Goal: Communication & Community: Ask a question

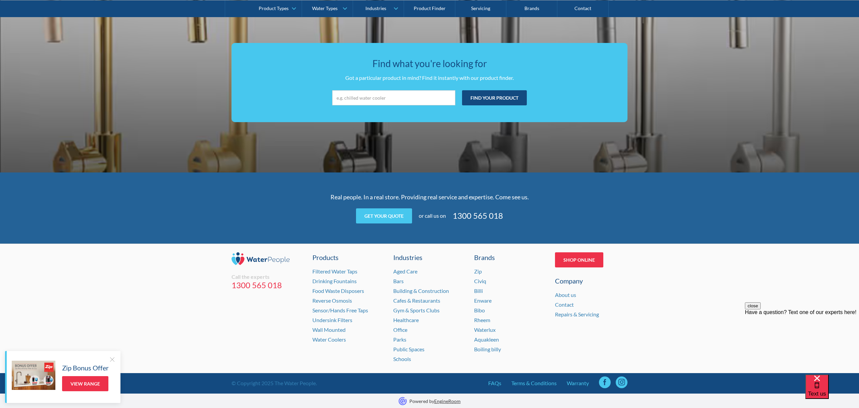
scroll to position [1234, 0]
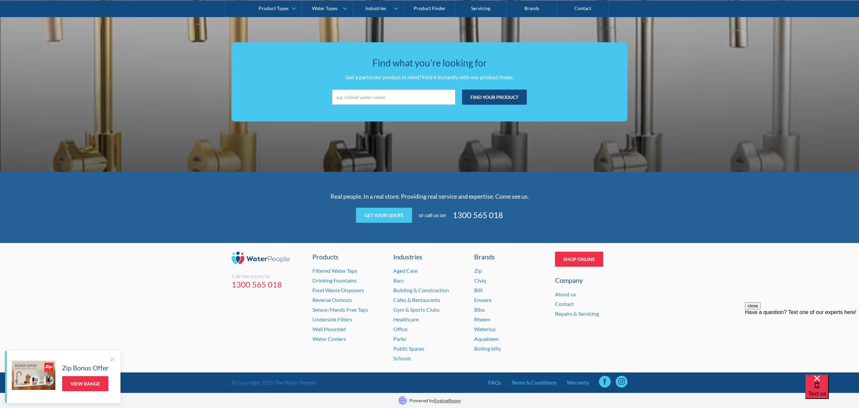
click at [112, 356] on div at bounding box center [112, 359] width 7 height 7
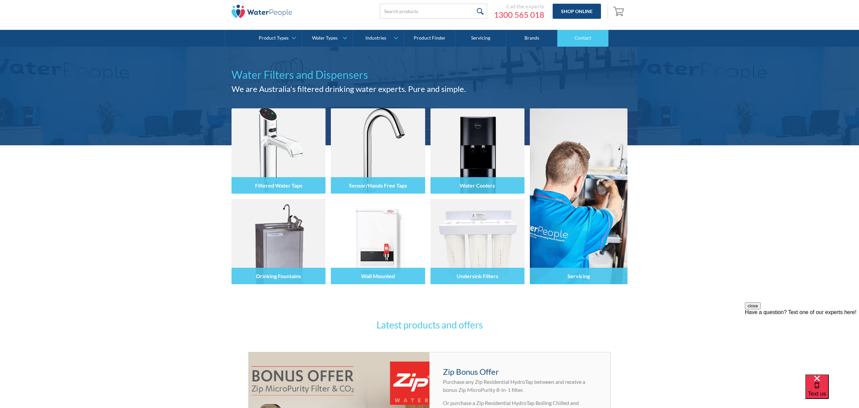
scroll to position [24, 0]
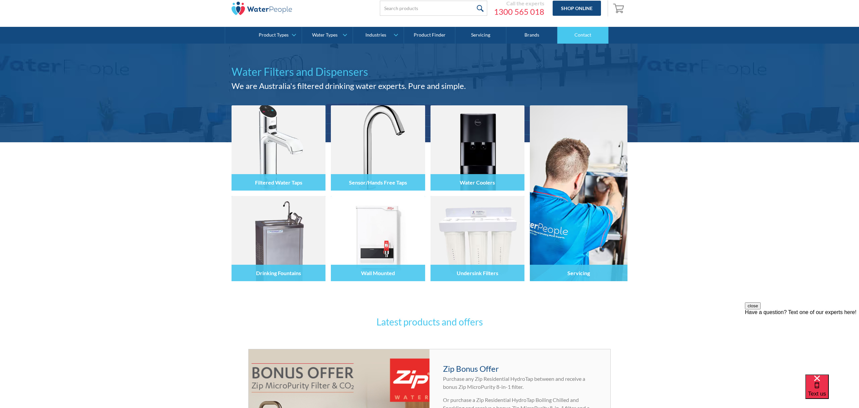
click at [584, 34] on link "Contact" at bounding box center [582, 35] width 51 height 17
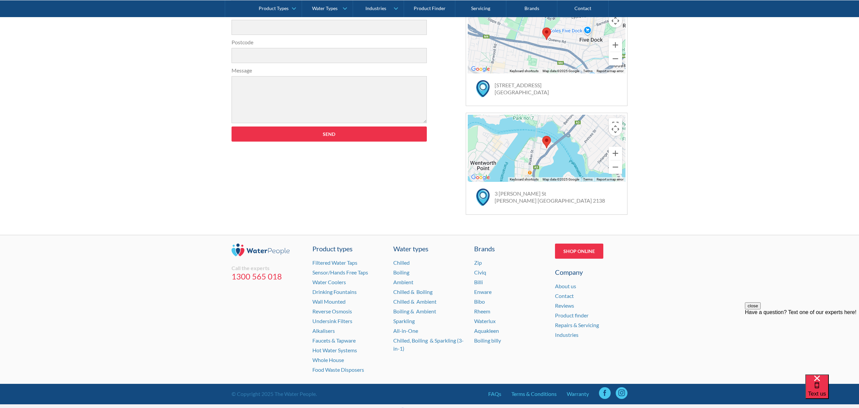
scroll to position [346, 0]
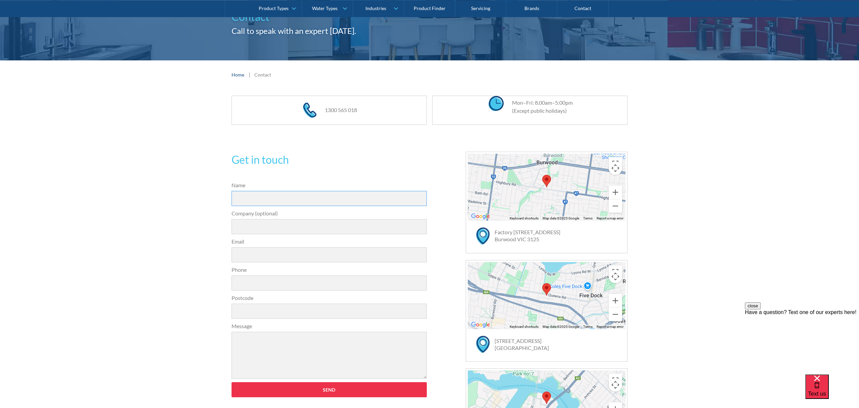
click at [240, 200] on input "Name" at bounding box center [328, 198] width 195 height 15
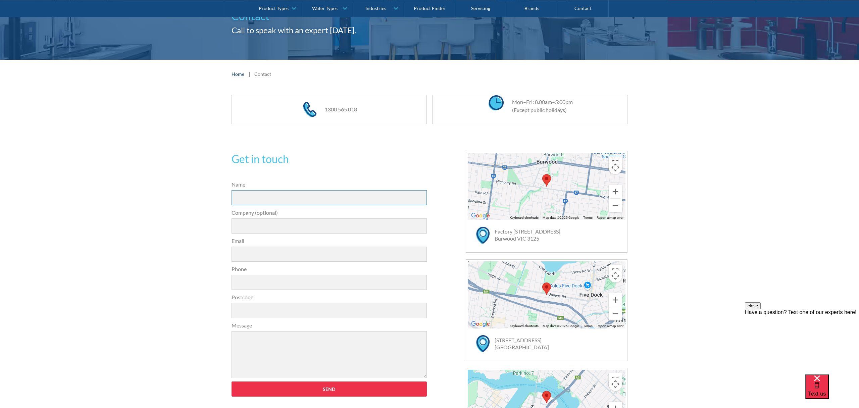
scroll to position [81, 0]
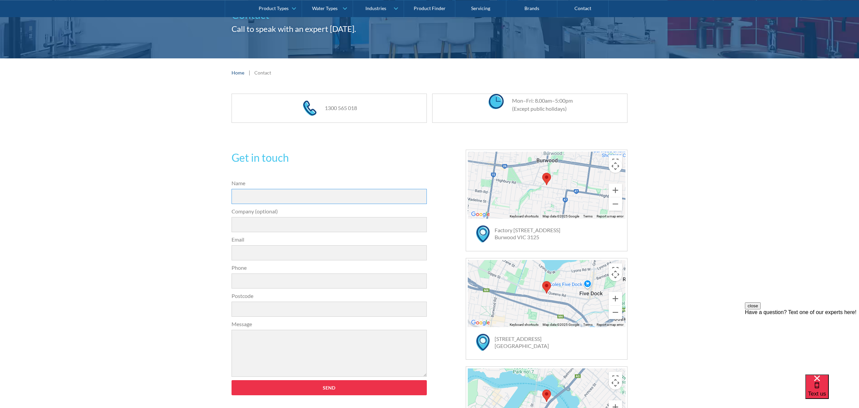
click at [242, 195] on input "Name" at bounding box center [328, 196] width 195 height 15
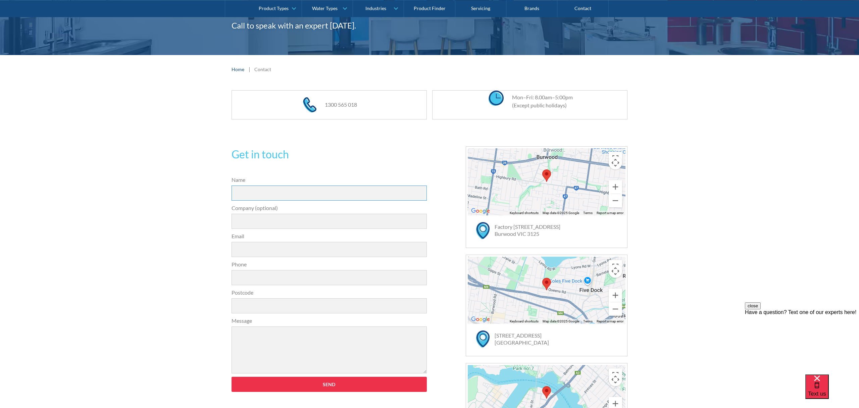
click at [242, 195] on input "Name" at bounding box center [328, 192] width 195 height 15
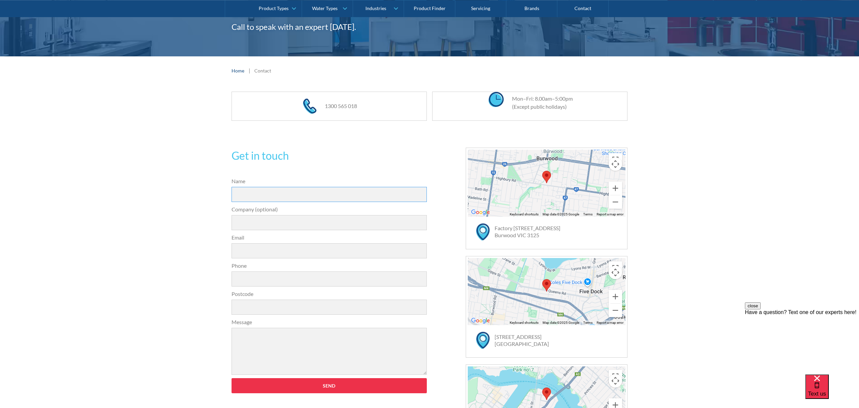
scroll to position [87, 0]
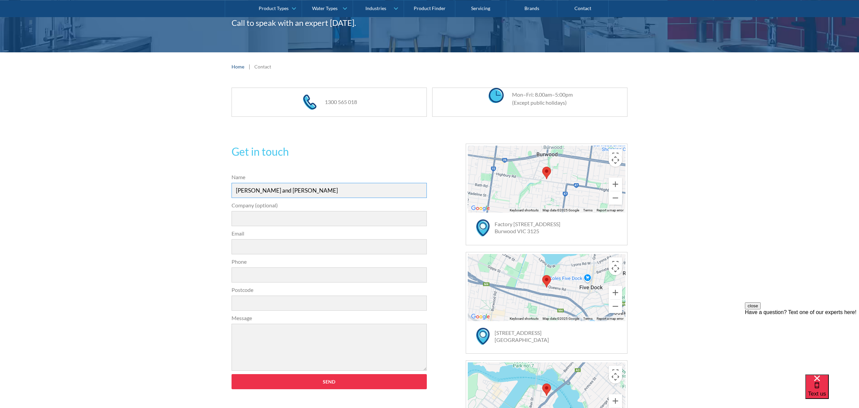
type input "[PERSON_NAME] and [PERSON_NAME]"
click at [240, 248] on input "Email" at bounding box center [328, 246] width 195 height 15
type input "[EMAIL_ADDRESS][DOMAIN_NAME]"
type input "0425736120"
type input "3127"
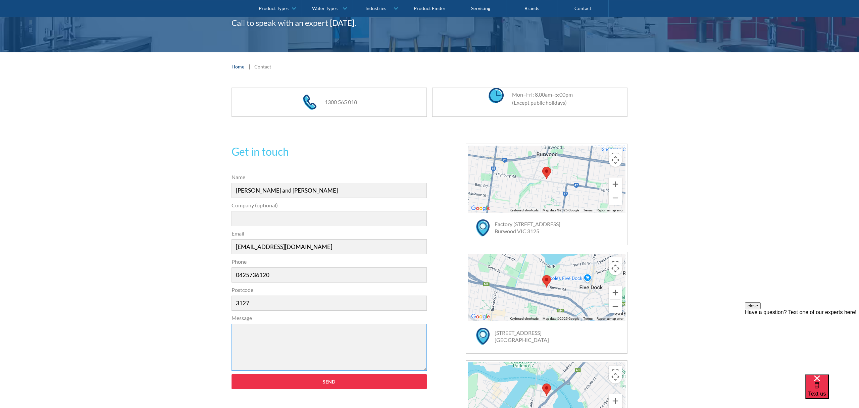
click at [251, 333] on textarea "Message" at bounding box center [328, 347] width 195 height 47
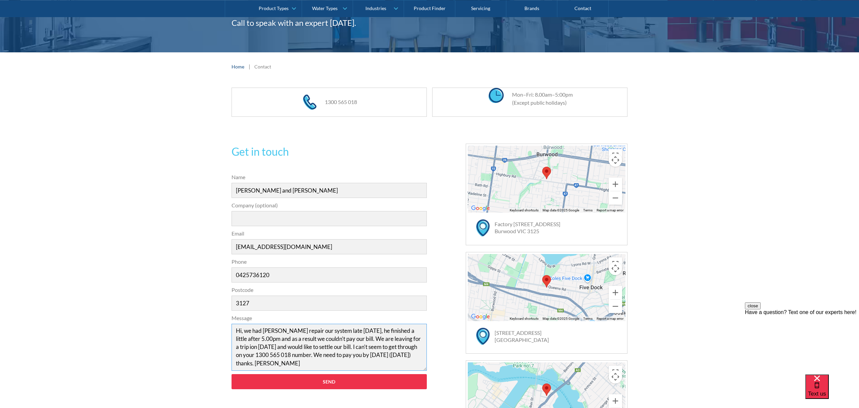
click at [415, 339] on textarea "Hi, we had [PERSON_NAME] repair our system late [DATE], he finished a little af…" at bounding box center [328, 347] width 195 height 47
type textarea "Hi, we had [PERSON_NAME] repair our system late [DATE], he finished a little af…"
click at [338, 381] on input "Send" at bounding box center [328, 381] width 195 height 15
